Goal: Task Accomplishment & Management: Manage account settings

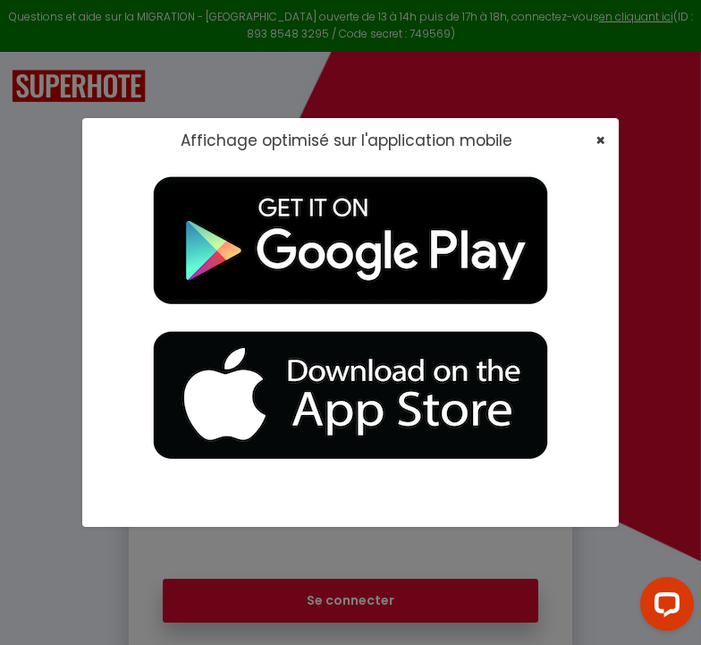
click at [604, 141] on span "×" at bounding box center [600, 140] width 10 height 22
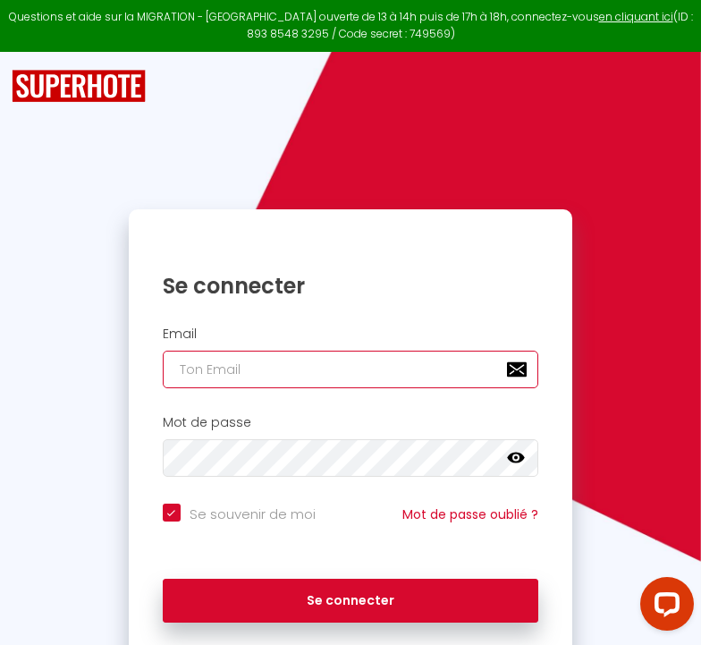
type input "[EMAIL_ADDRESS][DOMAIN_NAME]"
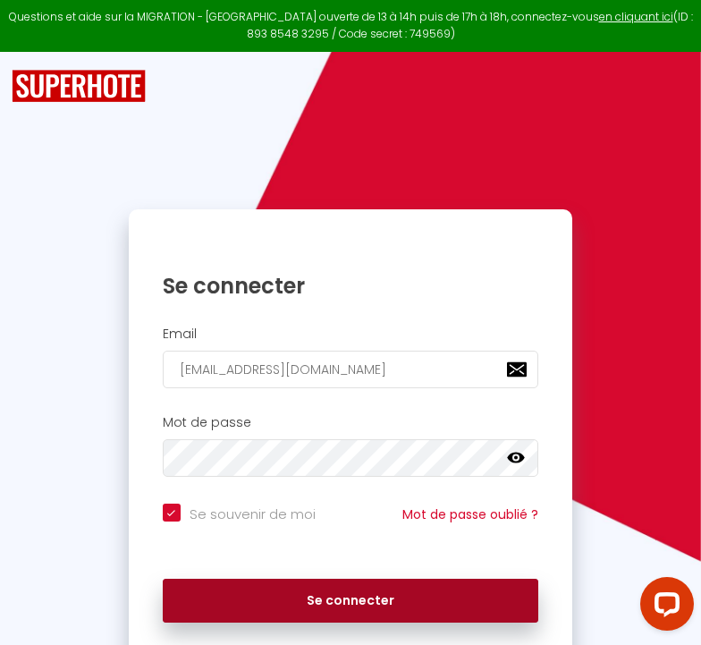
click at [274, 591] on button "Se connecter" at bounding box center [351, 600] width 376 height 45
checkbox input "true"
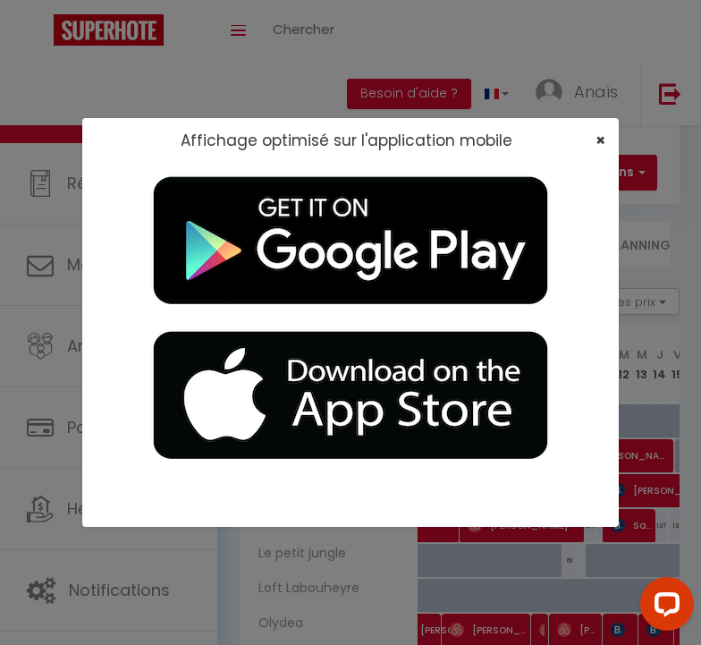
click at [601, 137] on span "×" at bounding box center [600, 140] width 10 height 22
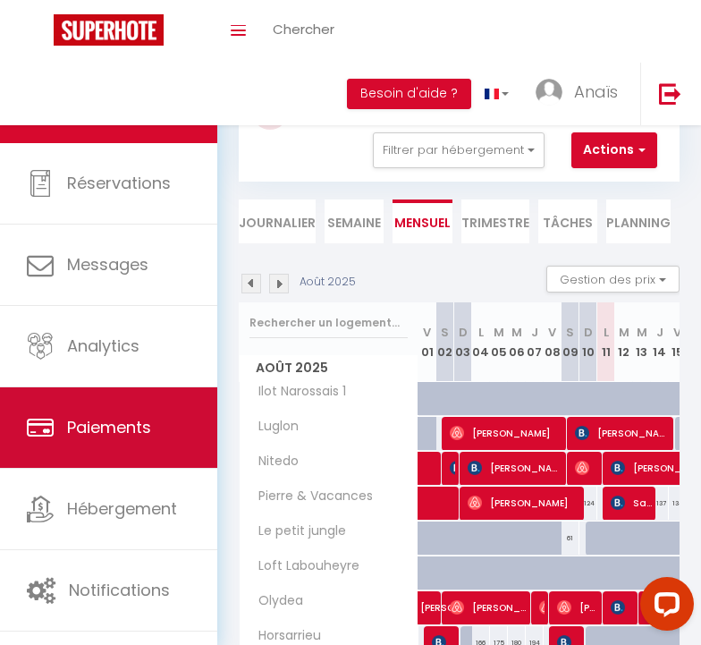
scroll to position [24, 0]
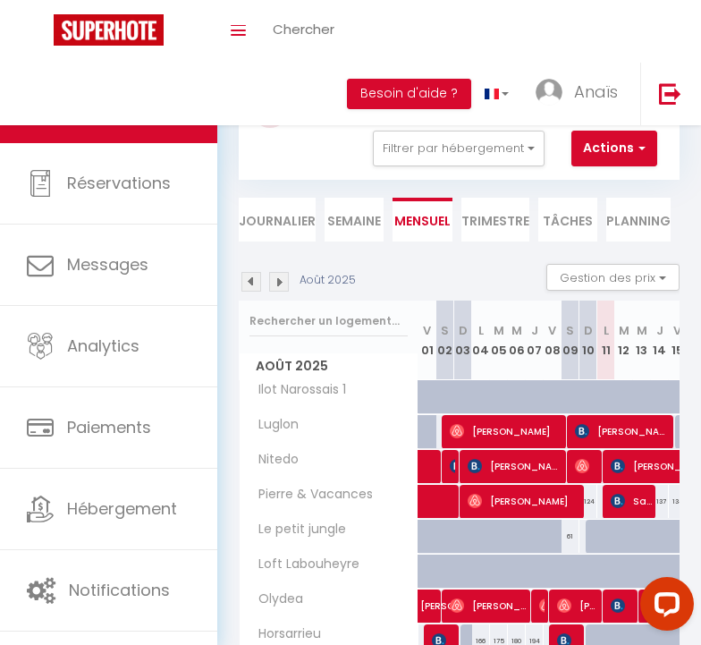
click at [497, 420] on span "[PERSON_NAME]" at bounding box center [507, 431] width 114 height 34
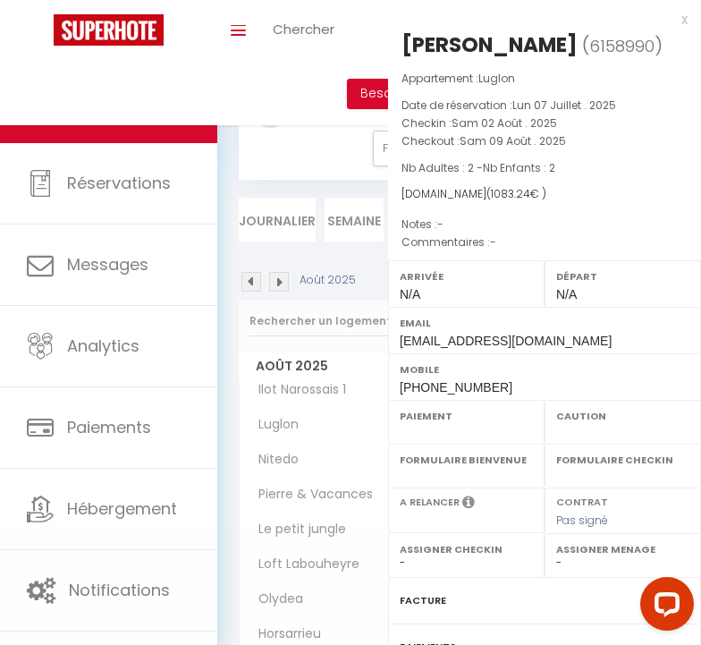
select select "OK"
select select "0"
select select "1"
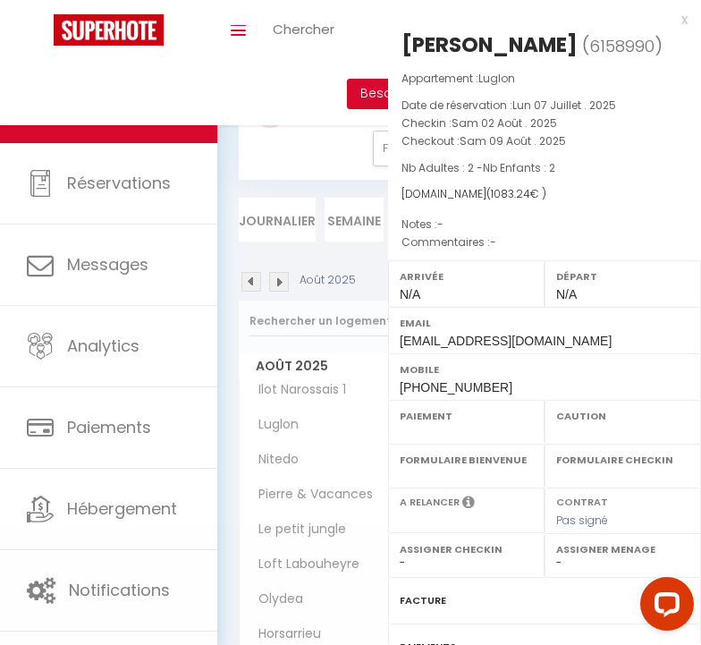
select select
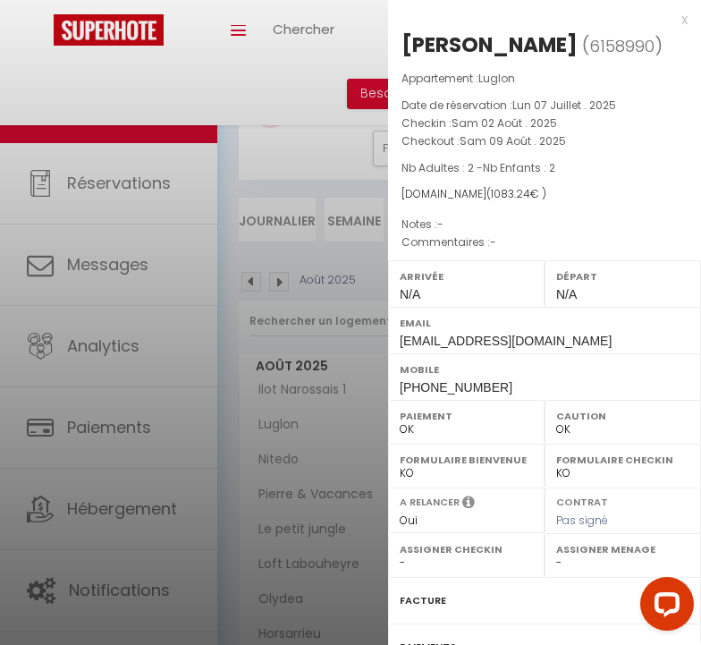
click at [315, 456] on div at bounding box center [350, 322] width 701 height 645
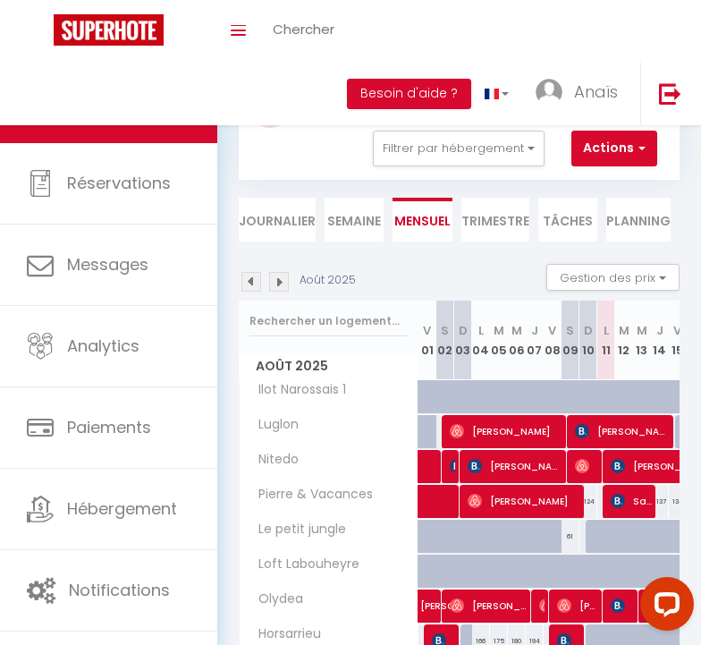
click at [246, 273] on img at bounding box center [251, 282] width 20 height 20
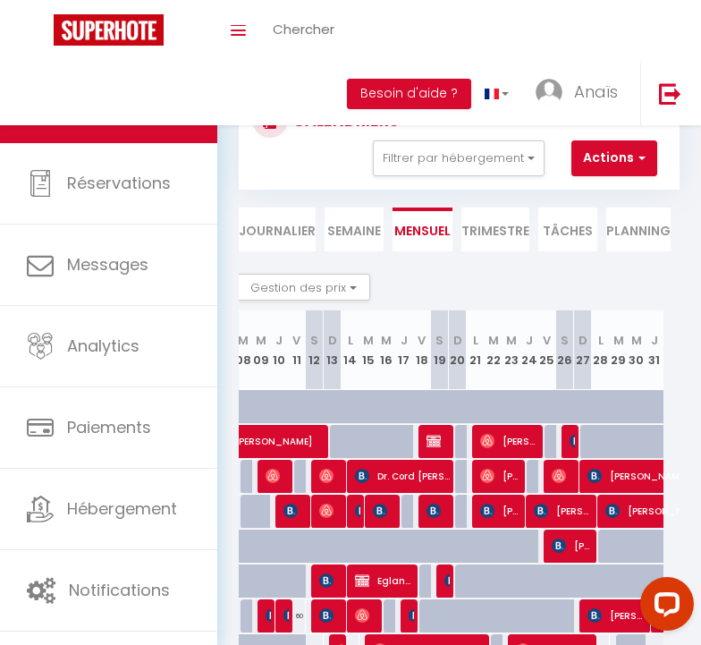
scroll to position [0, 324]
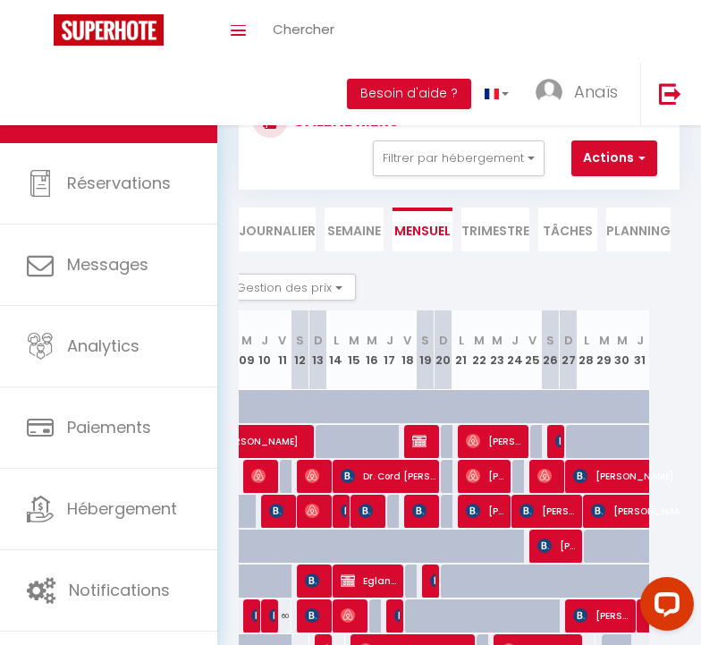
click at [420, 442] on img at bounding box center [419, 441] width 14 height 14
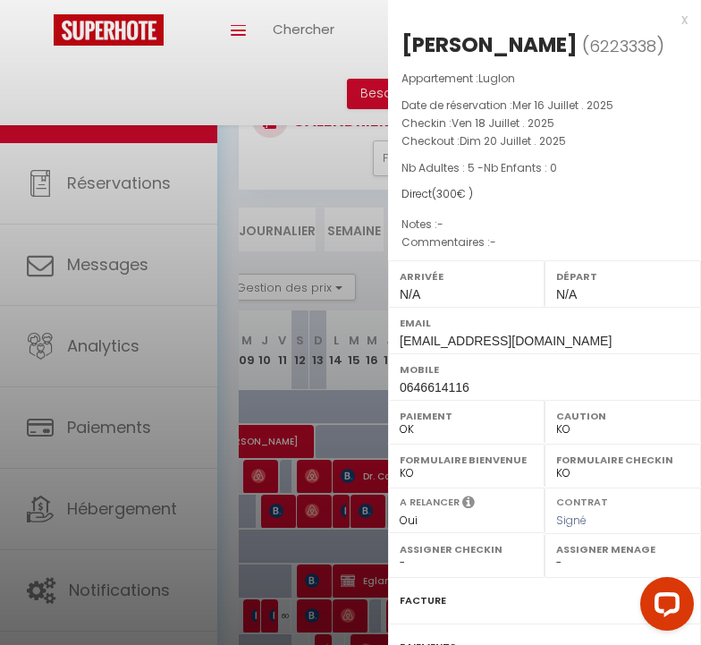
click at [687, 8] on div "x [PERSON_NAME] ( 6223338 ) Appartement : Luglon Date de réservation : [DATE] .…" at bounding box center [544, 416] width 313 height 833
click at [685, 17] on div "x" at bounding box center [538, 19] width 300 height 21
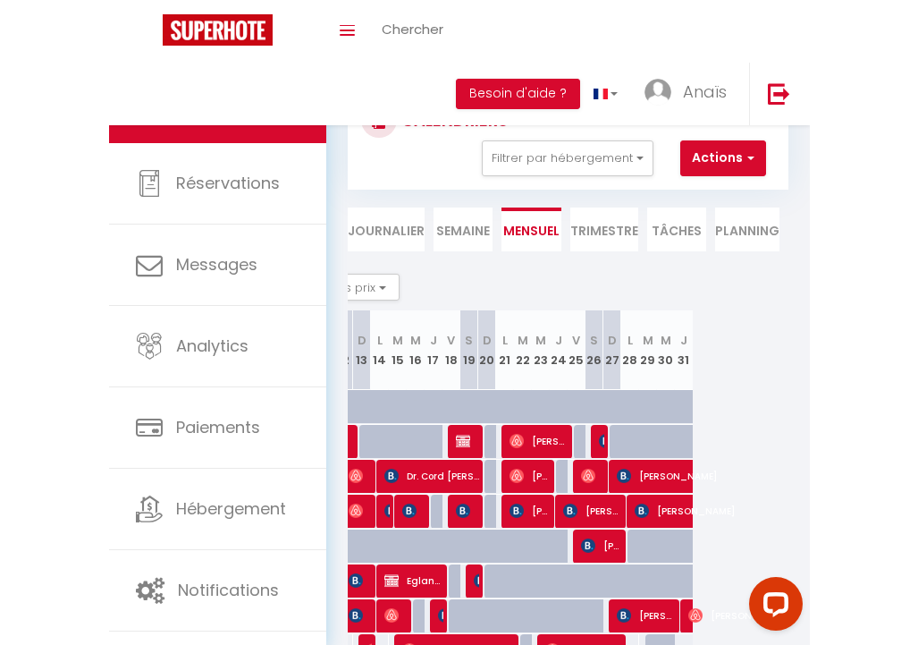
scroll to position [0, 400]
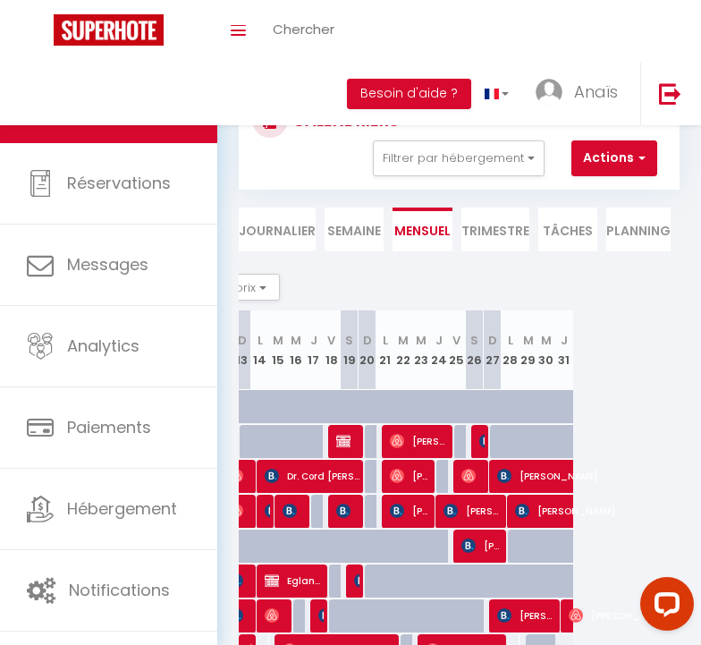
click at [481, 441] on img at bounding box center [486, 441] width 14 height 14
select select "OK"
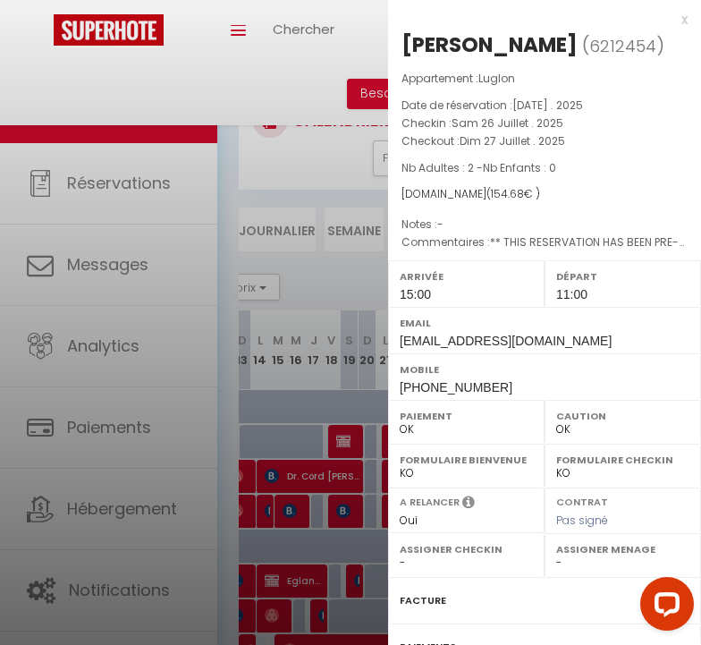
click at [335, 428] on div at bounding box center [350, 322] width 701 height 645
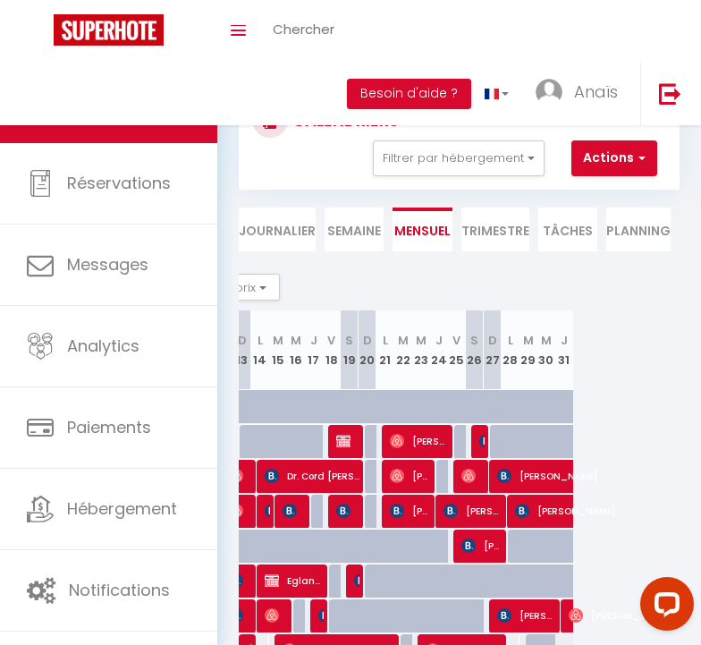
click at [333, 428] on div at bounding box center [337, 442] width 18 height 34
click at [424, 433] on span "[PERSON_NAME]" at bounding box center [420, 441] width 60 height 34
select select "0"
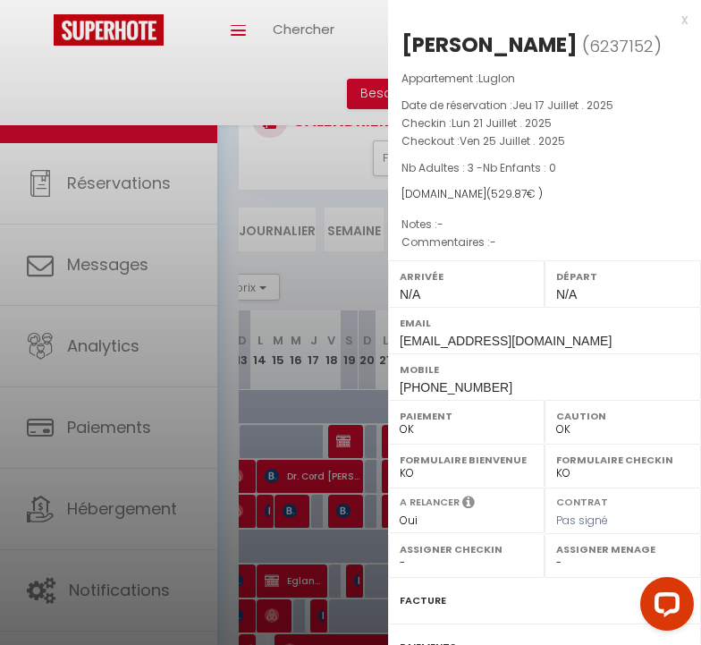
click at [393, 407] on div "Paiement OK KO" at bounding box center [466, 422] width 156 height 44
click at [349, 391] on div at bounding box center [350, 322] width 701 height 645
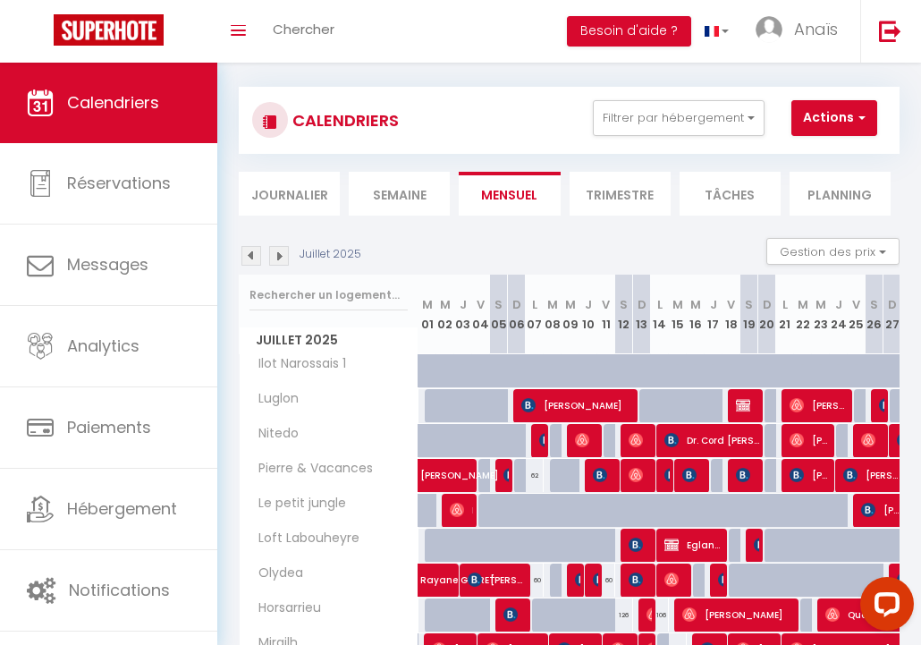
scroll to position [0, 0]
click at [629, 443] on img at bounding box center [636, 440] width 14 height 14
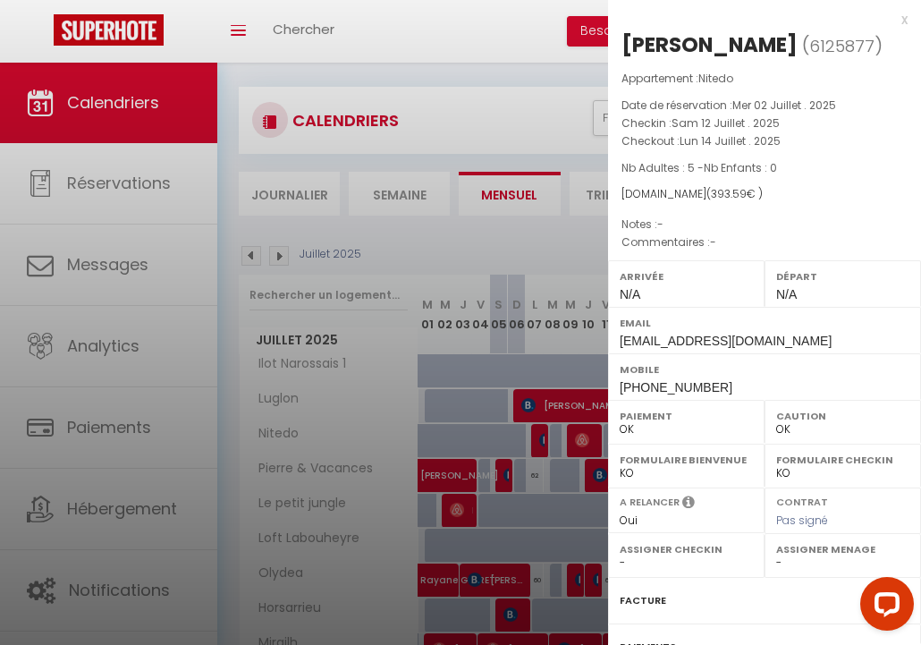
click at [578, 464] on div at bounding box center [460, 322] width 921 height 645
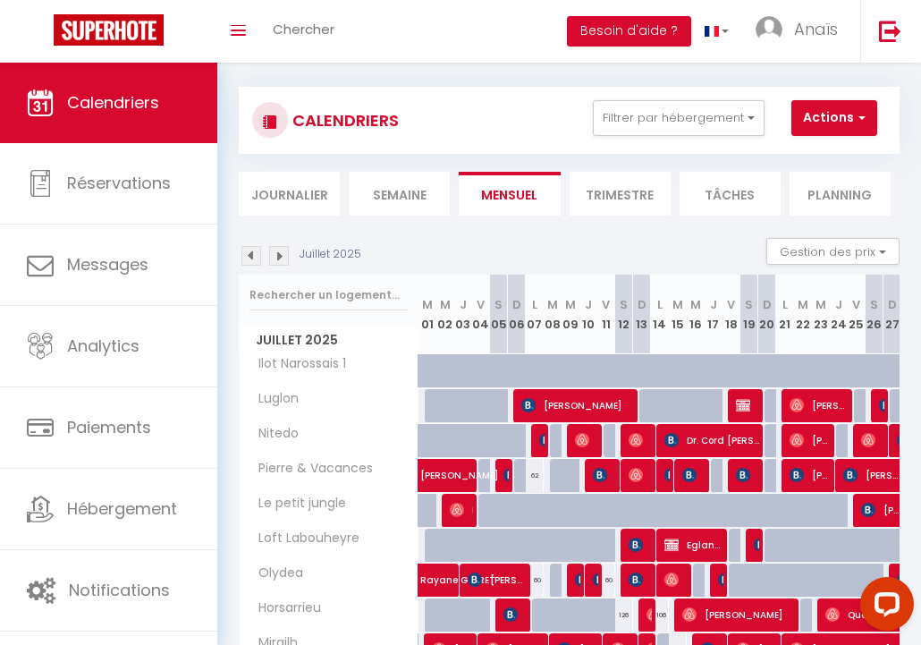
click at [590, 443] on span "[PERSON_NAME]" at bounding box center [587, 440] width 24 height 34
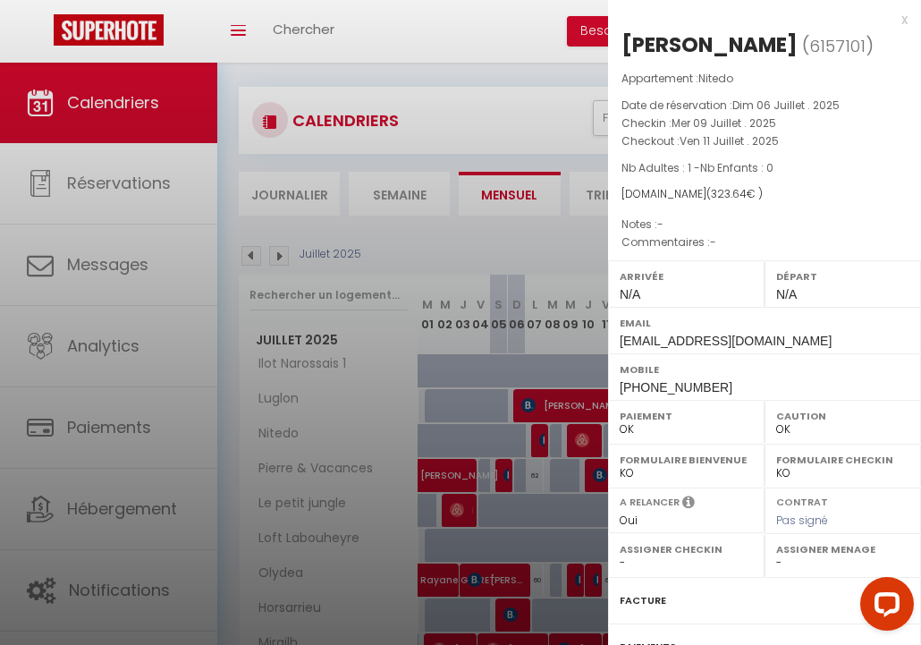
click at [580, 502] on div at bounding box center [460, 322] width 921 height 645
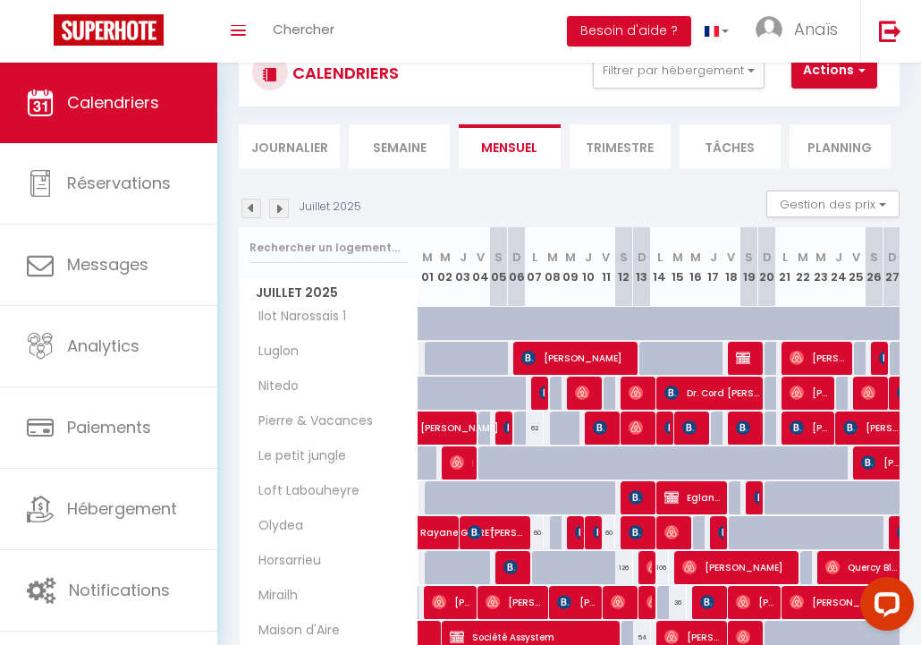
scroll to position [59, 0]
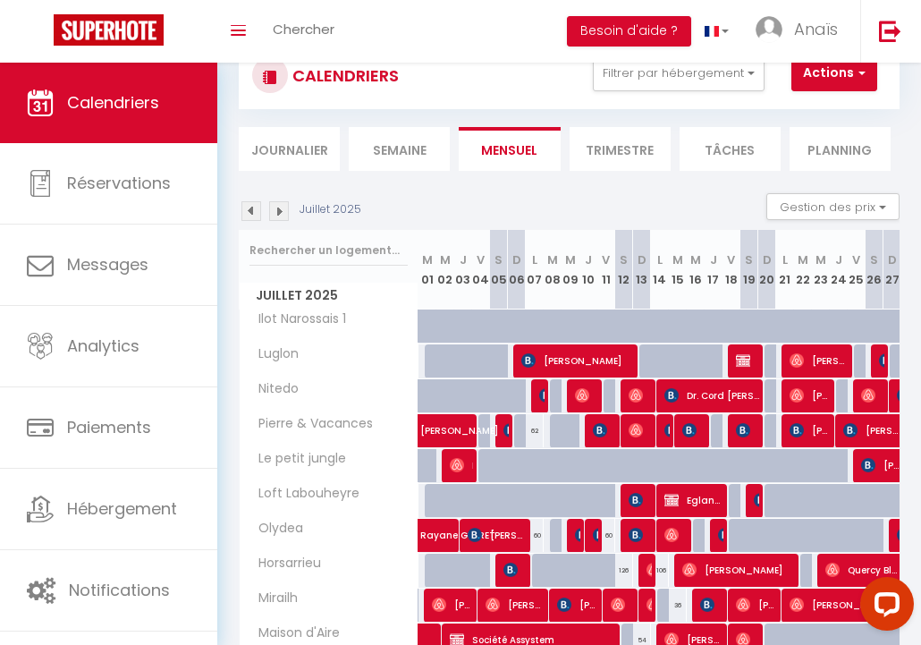
click at [700, 367] on span "[PERSON_NAME]" at bounding box center [819, 360] width 60 height 34
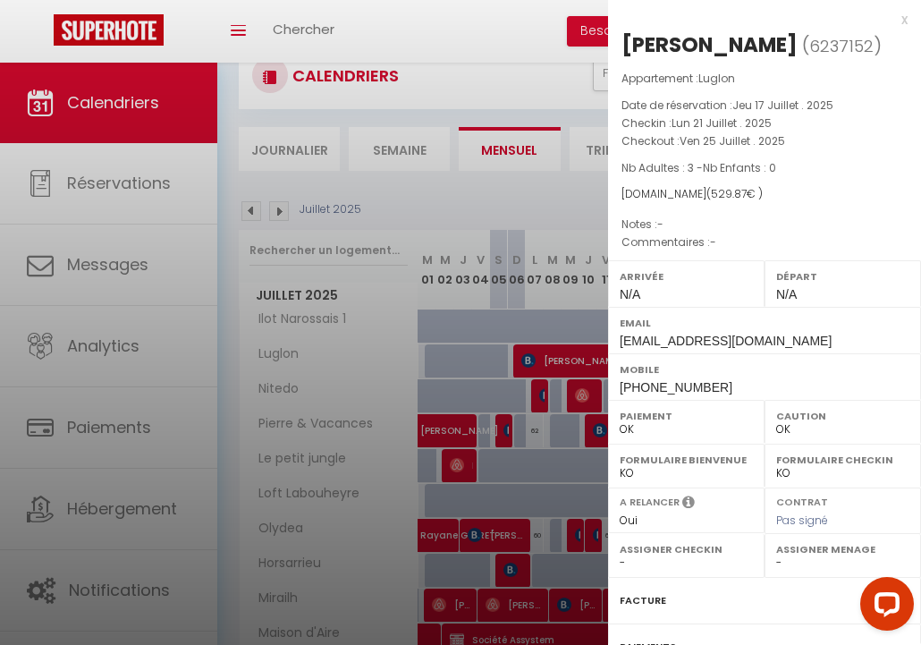
click at [592, 368] on div at bounding box center [460, 322] width 921 height 645
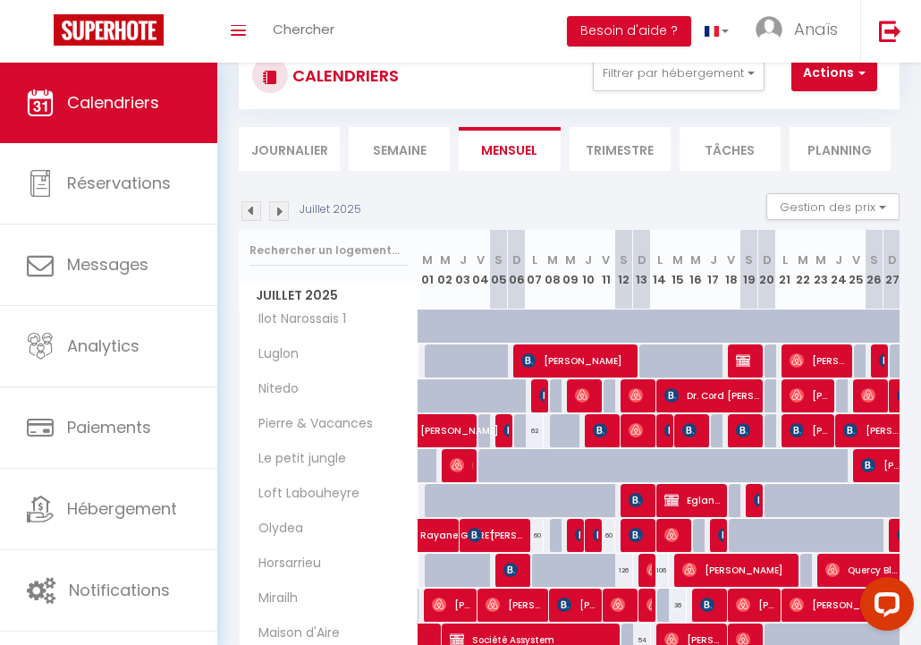
scroll to position [0, 0]
click at [252, 209] on img at bounding box center [251, 211] width 20 height 20
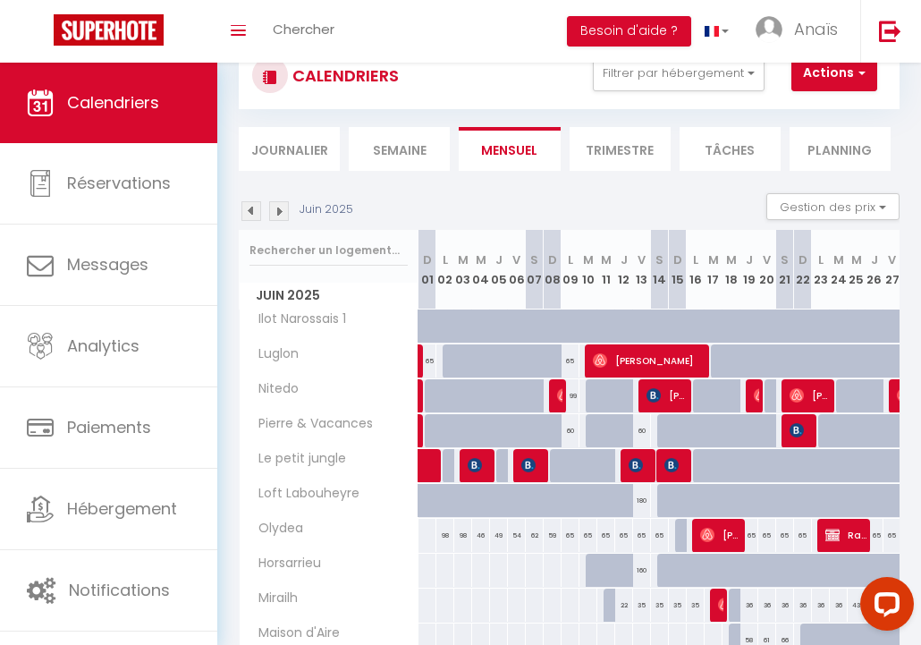
click at [636, 357] on span "[PERSON_NAME]" at bounding box center [650, 360] width 114 height 34
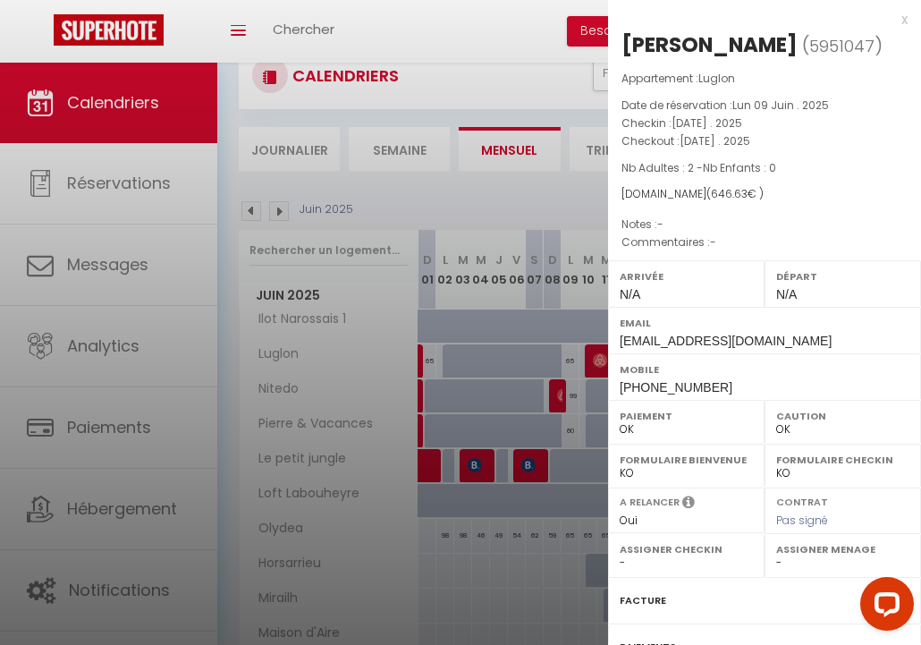
click at [568, 198] on div at bounding box center [460, 322] width 921 height 645
